Goal: Task Accomplishment & Management: Use online tool/utility

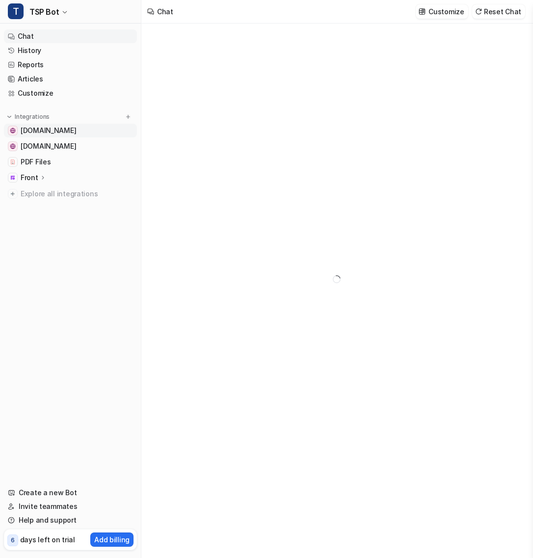
type textarea "**********"
click at [34, 173] on p "Front" at bounding box center [30, 178] width 18 height 10
click at [45, 194] on p "Overview" at bounding box center [43, 192] width 31 height 10
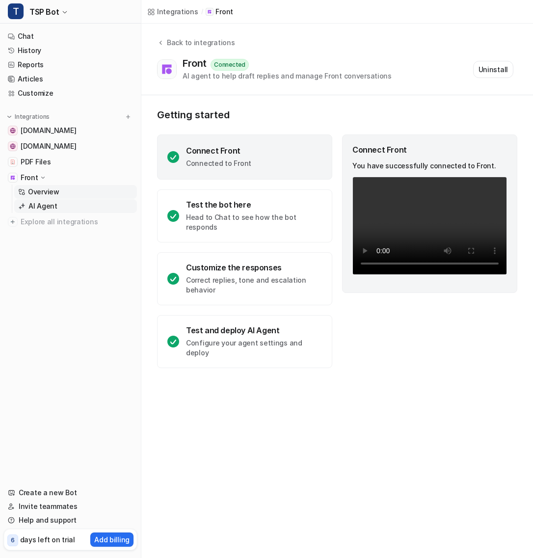
click at [41, 207] on p "AI Agent" at bounding box center [42, 206] width 29 height 10
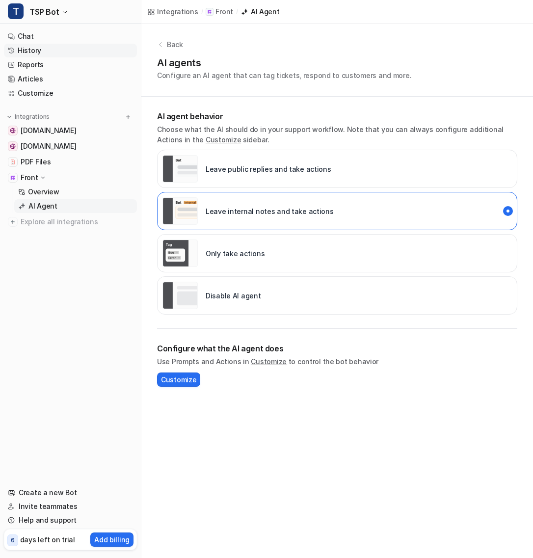
click at [51, 49] on link "History" at bounding box center [70, 51] width 133 height 14
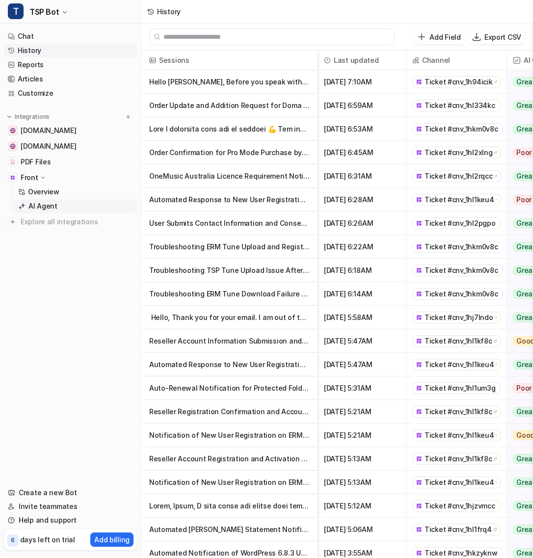
click at [49, 203] on p "AI Agent" at bounding box center [42, 206] width 29 height 10
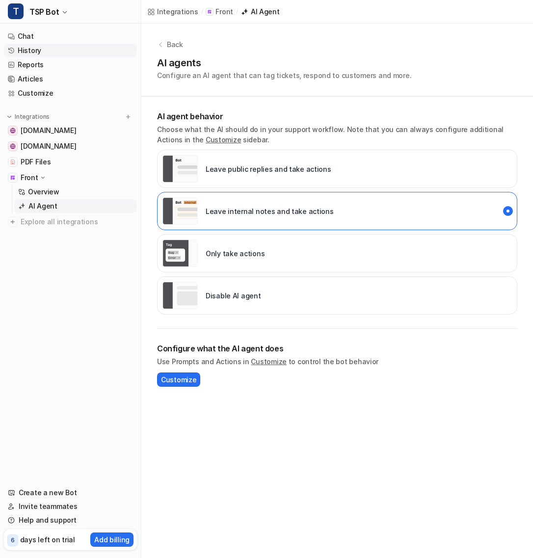
click at [74, 44] on link "History" at bounding box center [70, 51] width 133 height 14
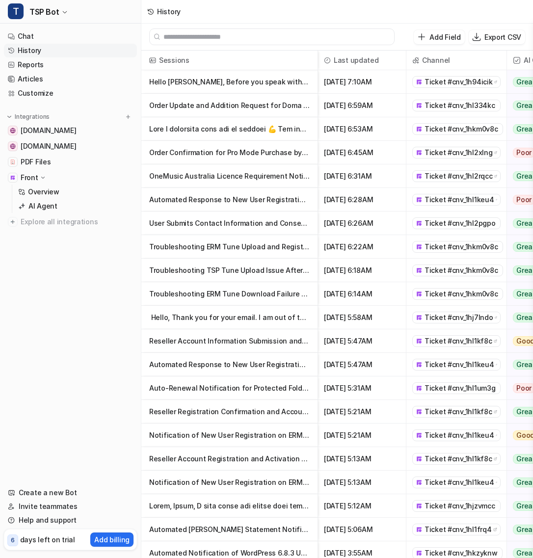
click at [204, 86] on p "Hello Kyle, Before you speak with the Director, we can clarify any questions be" at bounding box center [229, 82] width 160 height 24
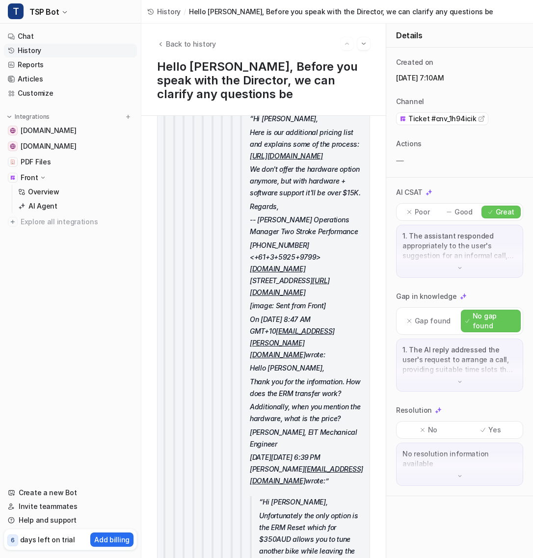
scroll to position [3519, 0]
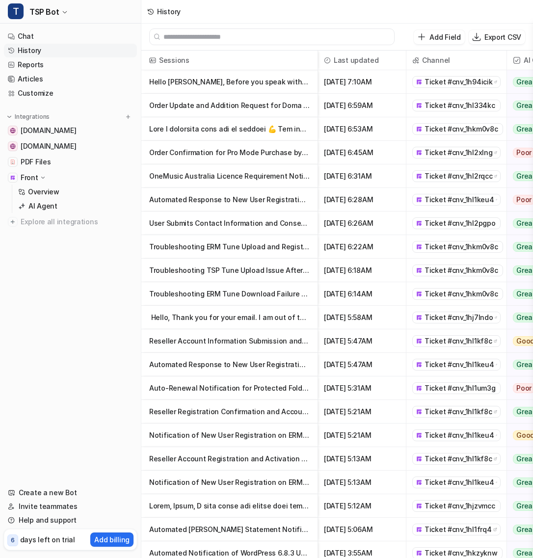
click at [228, 198] on p "Automated Response to New User Registration on ERM Portal" at bounding box center [229, 200] width 160 height 24
click at [69, 96] on link "Customize" at bounding box center [70, 93] width 133 height 14
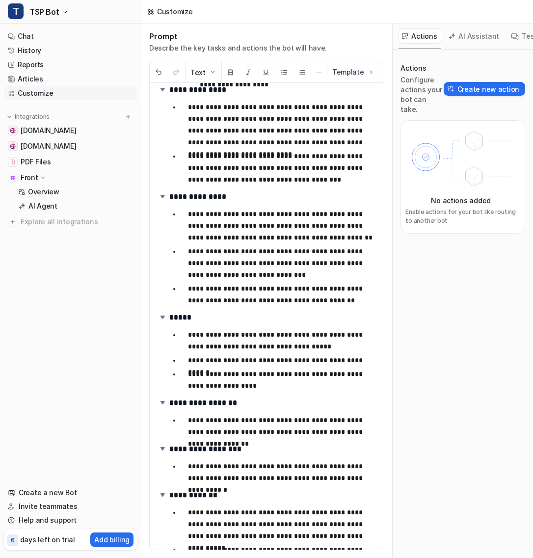
scroll to position [636, 0]
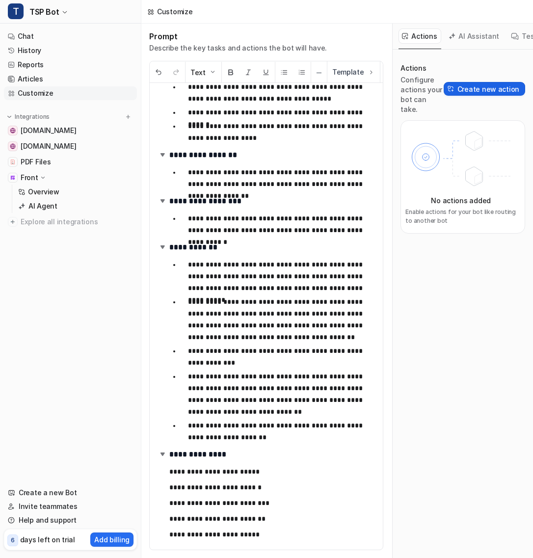
click at [465, 84] on button "Create new action" at bounding box center [483, 89] width 81 height 14
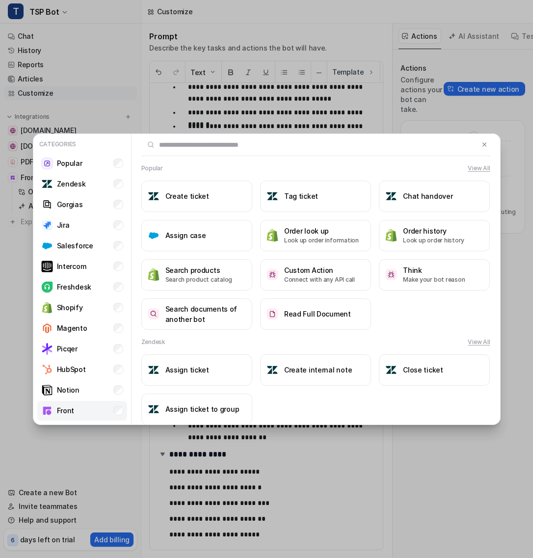
click at [79, 412] on li "Front" at bounding box center [82, 411] width 90 height 20
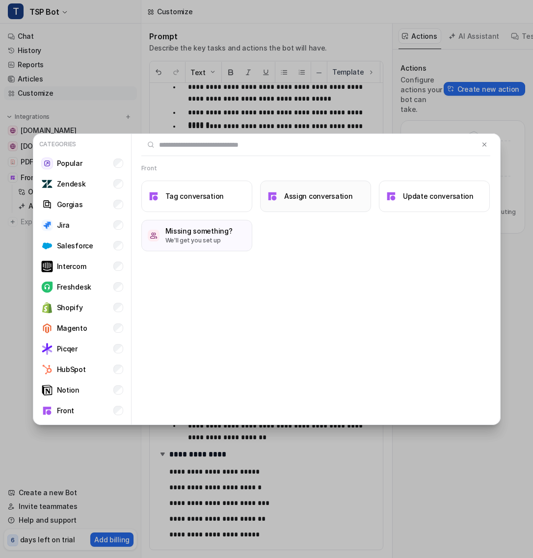
click at [281, 205] on button "Assign conversation" at bounding box center [315, 195] width 111 height 31
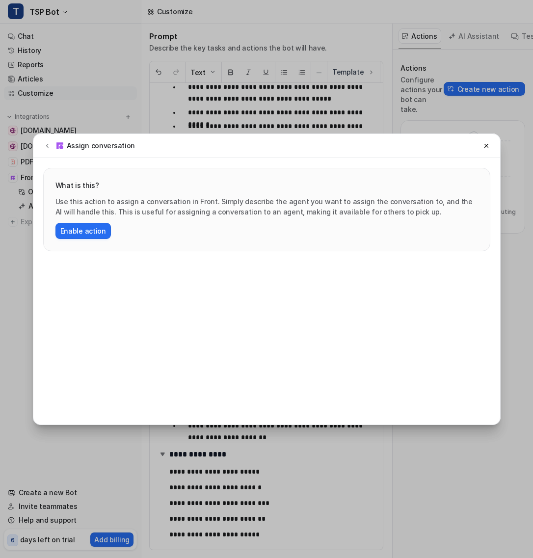
click at [212, 70] on div "Assign conversation What is this? Use this action to assign a conversation in F…" at bounding box center [266, 279] width 483 height 558
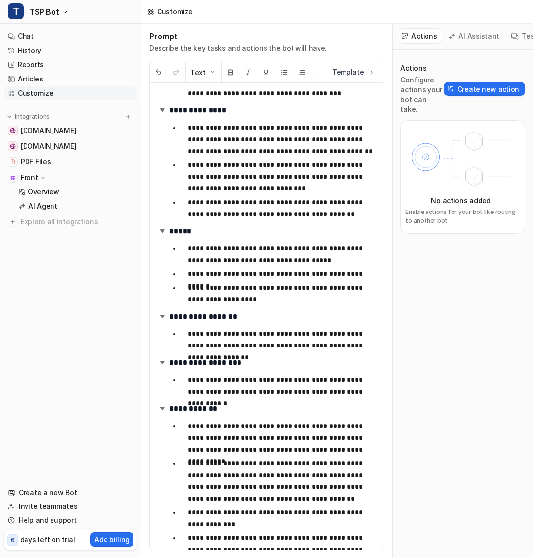
scroll to position [474, 0]
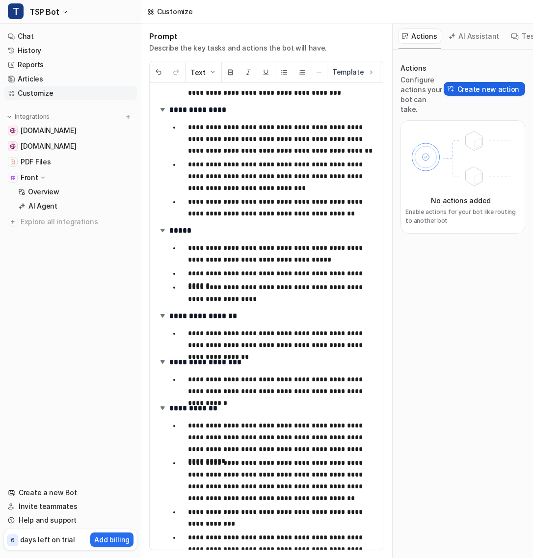
click at [478, 86] on button "Create new action" at bounding box center [483, 89] width 81 height 14
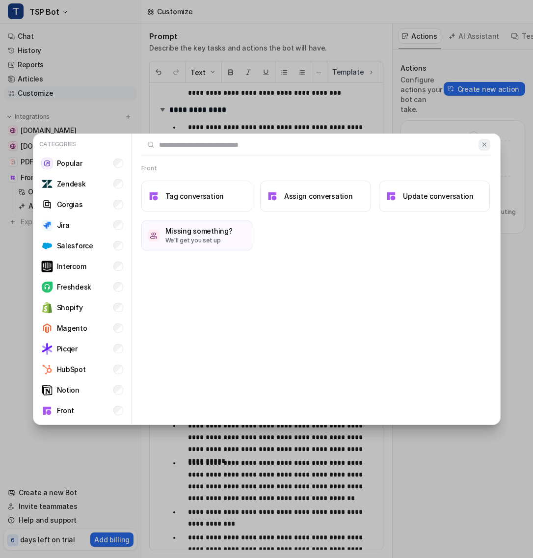
click at [484, 143] on img at bounding box center [484, 144] width 7 height 7
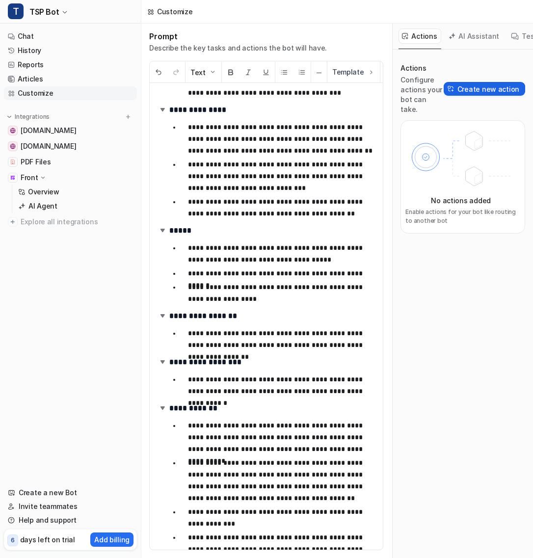
click at [485, 82] on button "Create new action" at bounding box center [483, 89] width 81 height 14
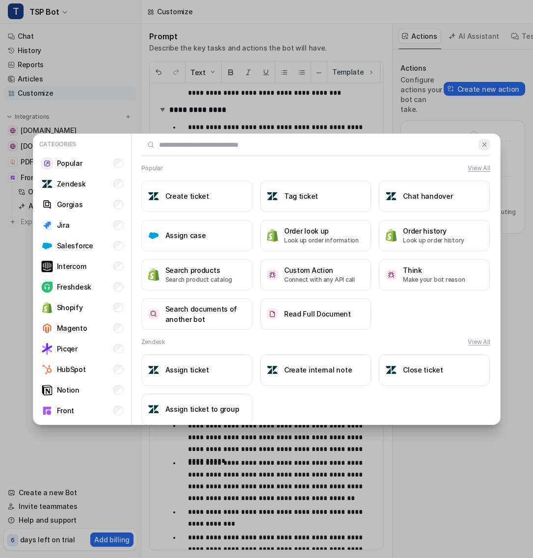
click at [481, 147] on img at bounding box center [484, 144] width 7 height 7
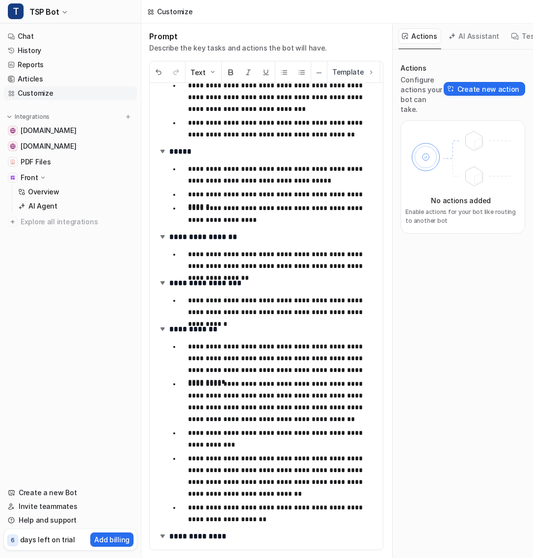
scroll to position [636, 0]
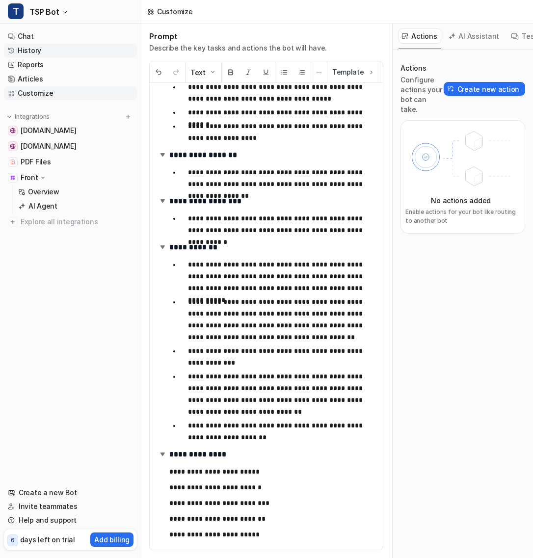
click at [58, 47] on link "History" at bounding box center [70, 51] width 133 height 14
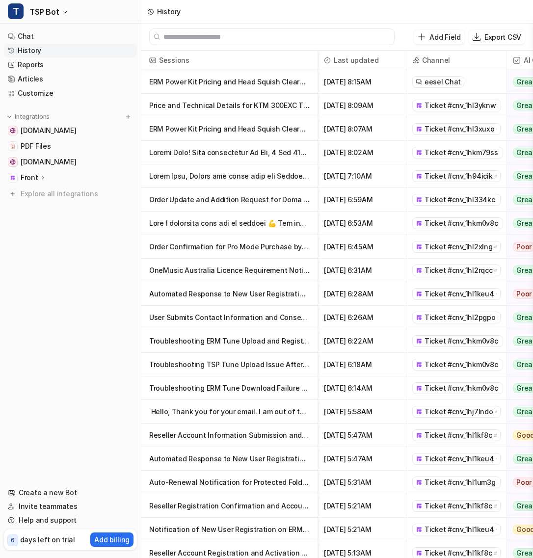
click at [198, 219] on p at bounding box center [229, 223] width 160 height 24
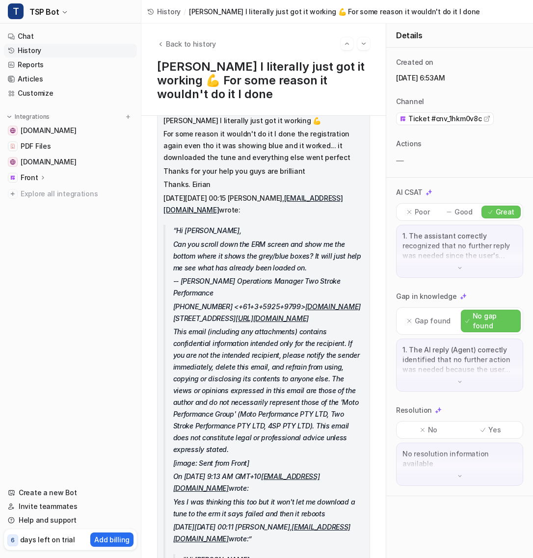
scroll to position [674, 0]
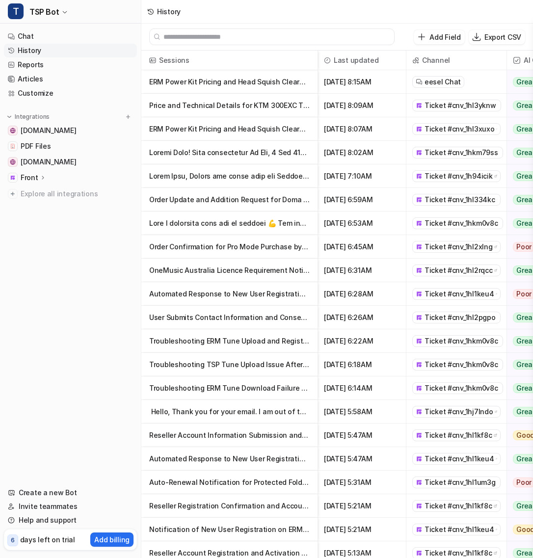
click at [209, 386] on p "Troubleshooting ERM Tune Download Failure and Reboot Issue" at bounding box center [229, 388] width 160 height 24
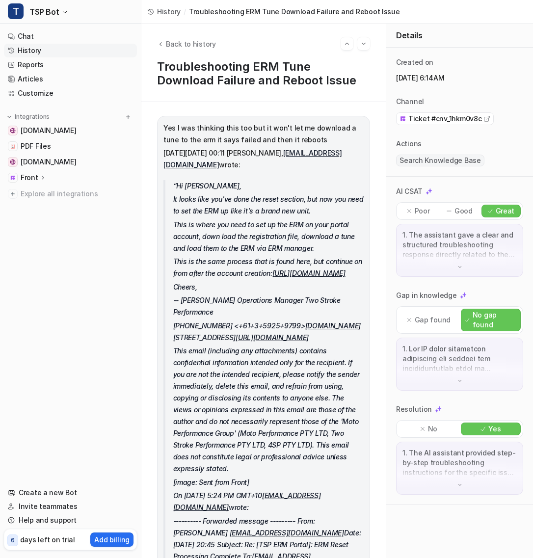
scroll to position [573, 0]
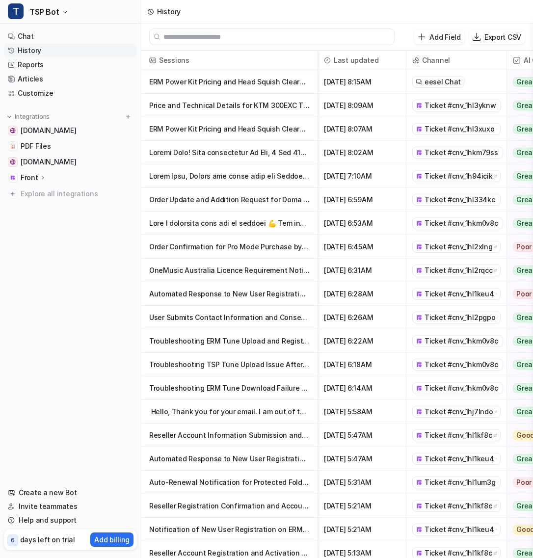
click at [244, 176] on p at bounding box center [229, 176] width 160 height 24
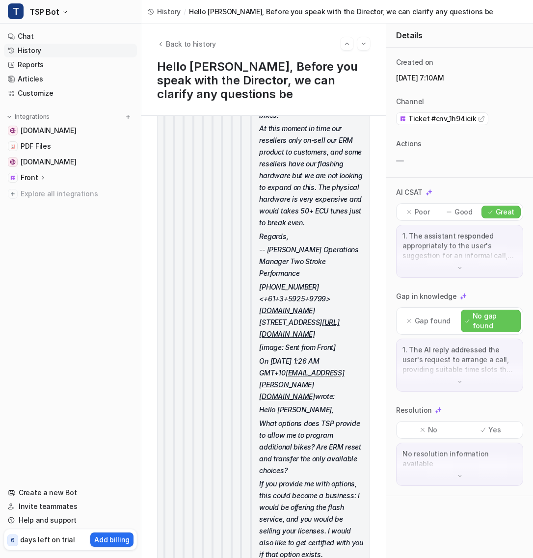
scroll to position [3519, 0]
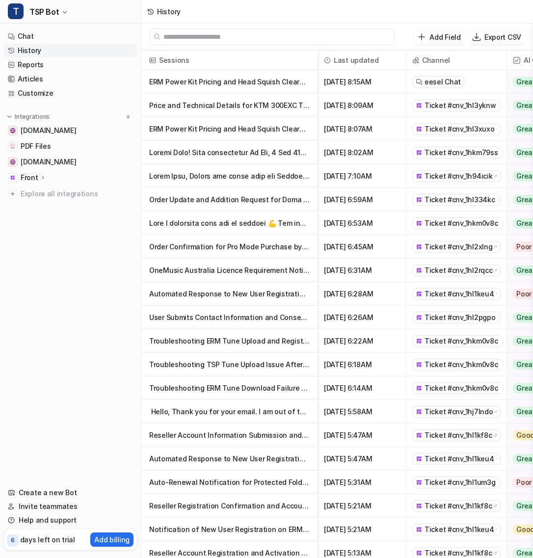
click at [206, 439] on p "Reseller Account Information Submission and Confirmation" at bounding box center [229, 435] width 160 height 24
click at [240, 300] on p "Automated Response to New User Registration on ERM Portal" at bounding box center [229, 294] width 160 height 24
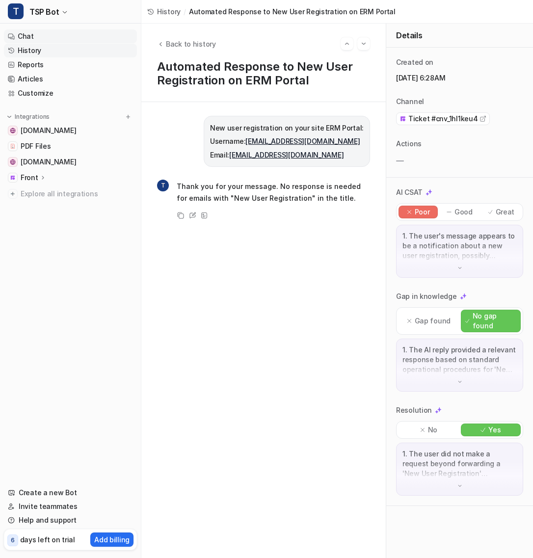
click at [64, 40] on link "Chat" at bounding box center [70, 36] width 133 height 14
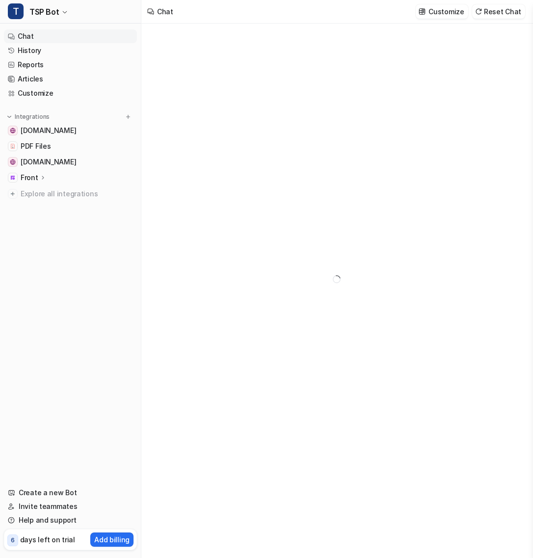
type textarea "**********"
click at [76, 50] on link "History" at bounding box center [70, 51] width 133 height 14
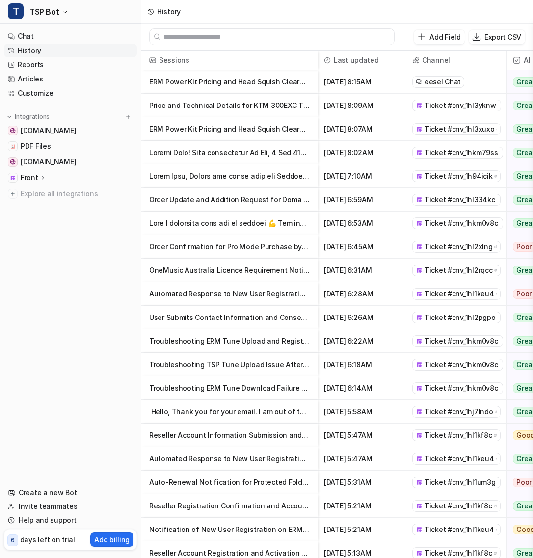
click at [244, 79] on p "ERM Power Kit Pricing and Head Squish Clearance for KTM 300EXC TBI" at bounding box center [229, 82] width 160 height 24
click at [233, 155] on p at bounding box center [229, 153] width 160 height 24
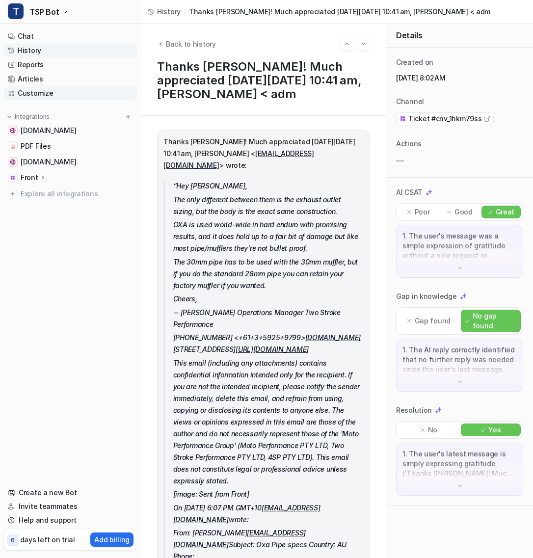
click at [55, 96] on link "Customize" at bounding box center [70, 93] width 133 height 14
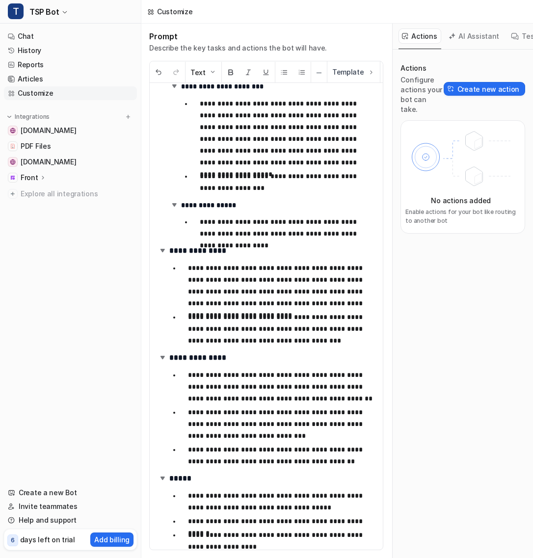
scroll to position [221, 0]
